Goal: Transaction & Acquisition: Register for event/course

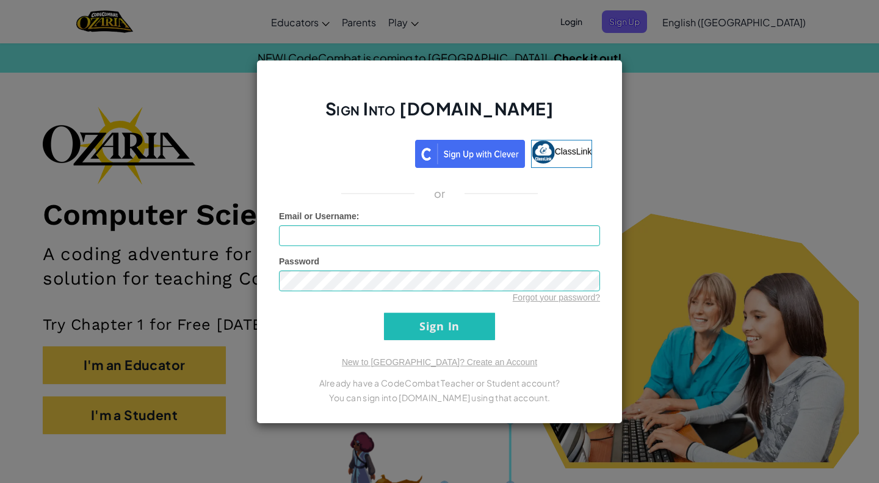
click at [632, 192] on div "Sign Into [DOMAIN_NAME] ClassLink or Unknown Error Email or Username : Password…" at bounding box center [439, 241] width 879 height 483
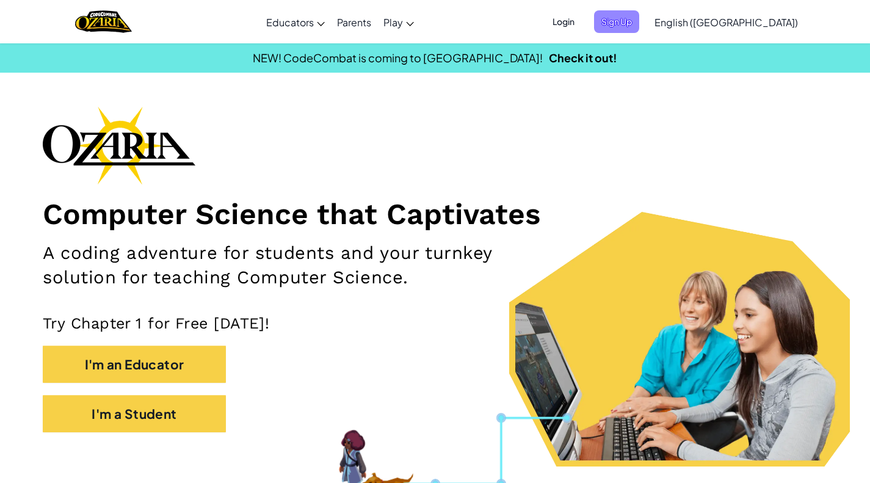
click at [639, 16] on span "Sign Up" at bounding box center [616, 21] width 45 height 23
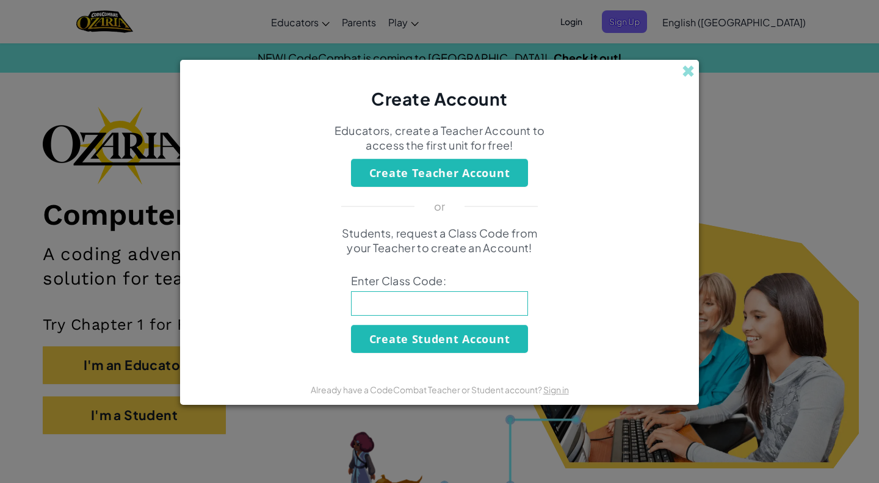
click at [387, 306] on input at bounding box center [439, 303] width 177 height 24
type input "LionBadMilk"
click at [477, 334] on button "Create Student Account" at bounding box center [439, 339] width 177 height 28
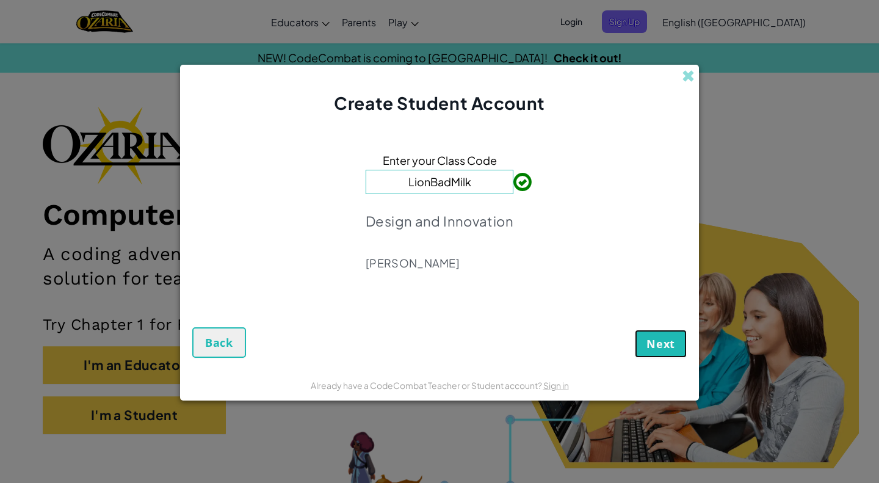
click at [656, 348] on span "Next" at bounding box center [660, 343] width 29 height 15
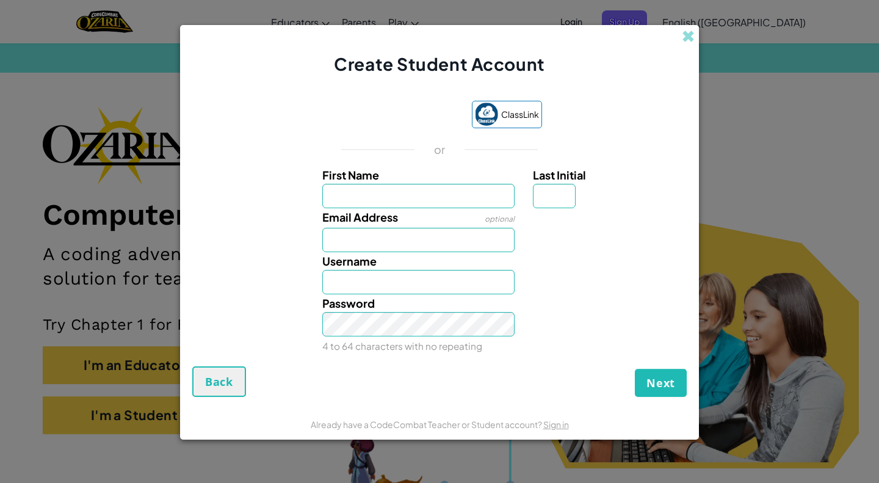
click at [555, 222] on div at bounding box center [608, 217] width 169 height 18
click at [417, 207] on input "First Name" at bounding box center [418, 196] width 193 height 24
click at [424, 189] on input "First Name" at bounding box center [418, 196] width 193 height 24
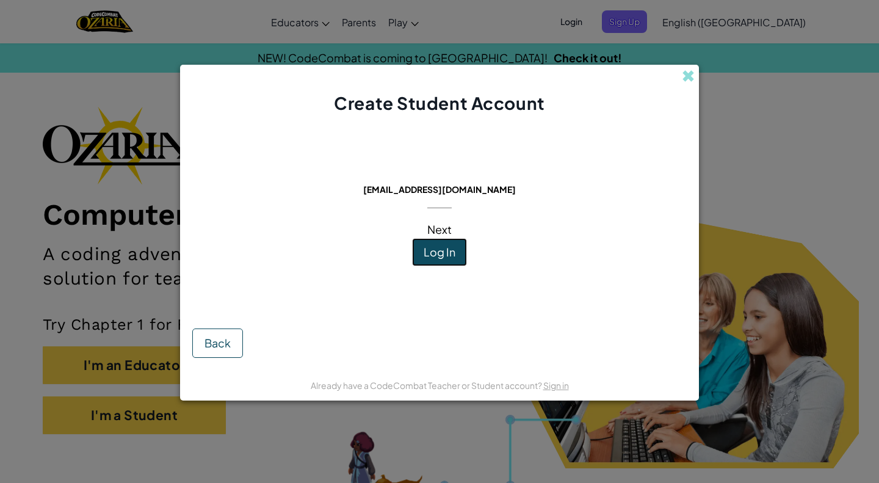
click at [440, 247] on span "Log In" at bounding box center [439, 252] width 32 height 14
